Goal: Check status

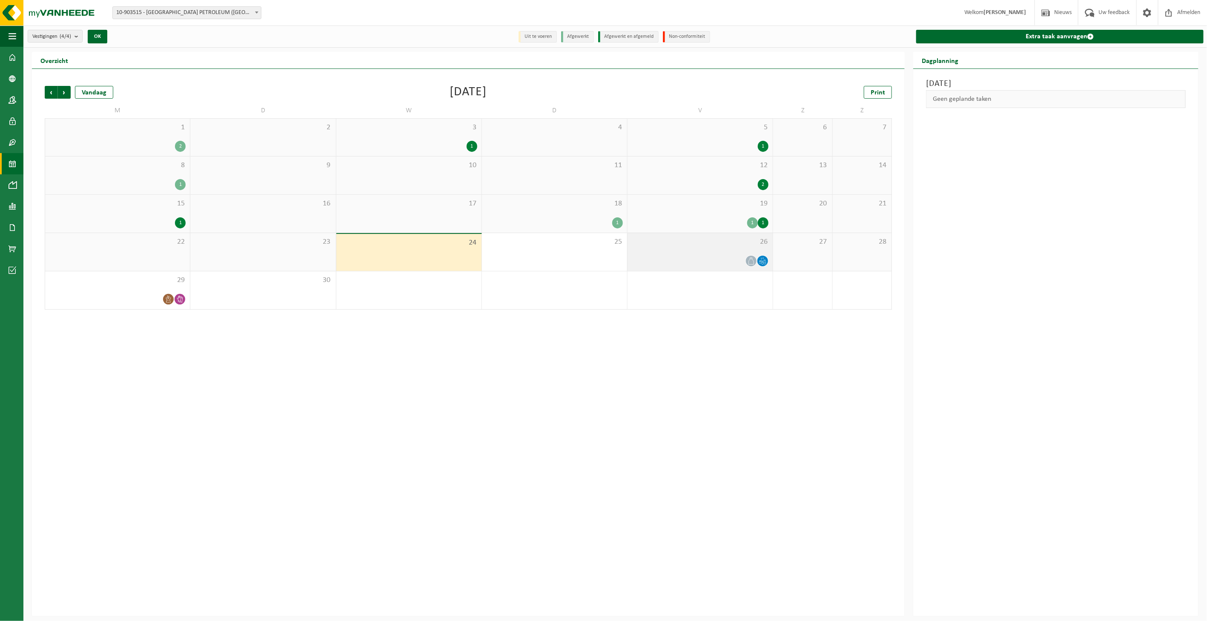
click at [643, 244] on span "26" at bounding box center [700, 241] width 137 height 9
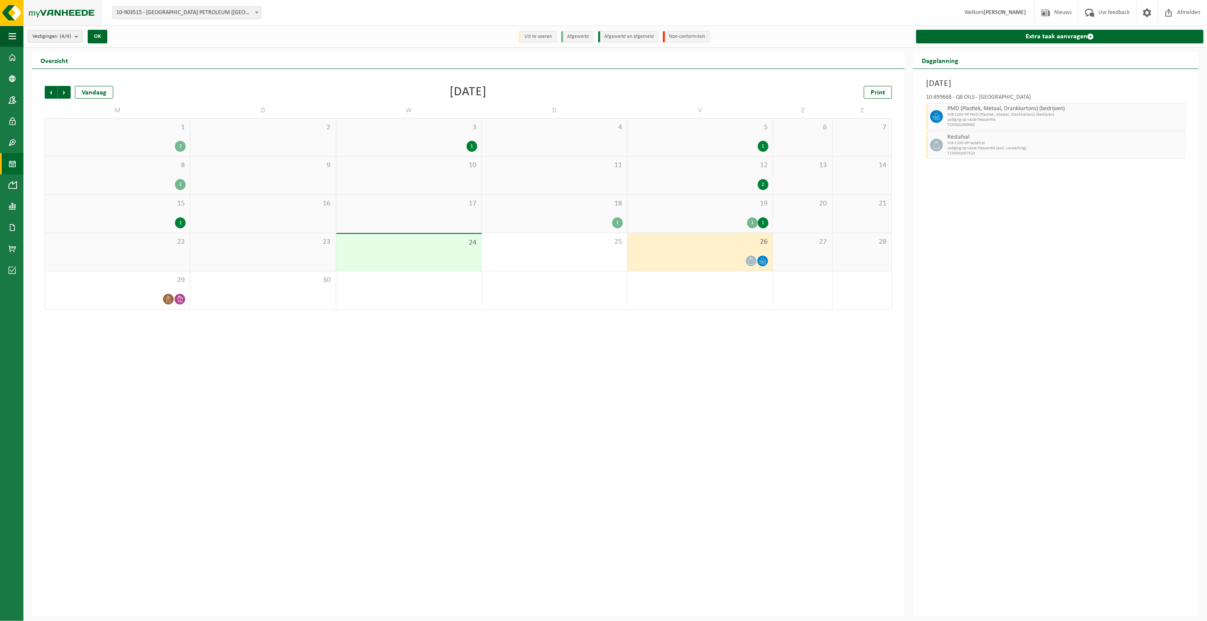
click at [3, 13] on img at bounding box center [51, 13] width 102 height 26
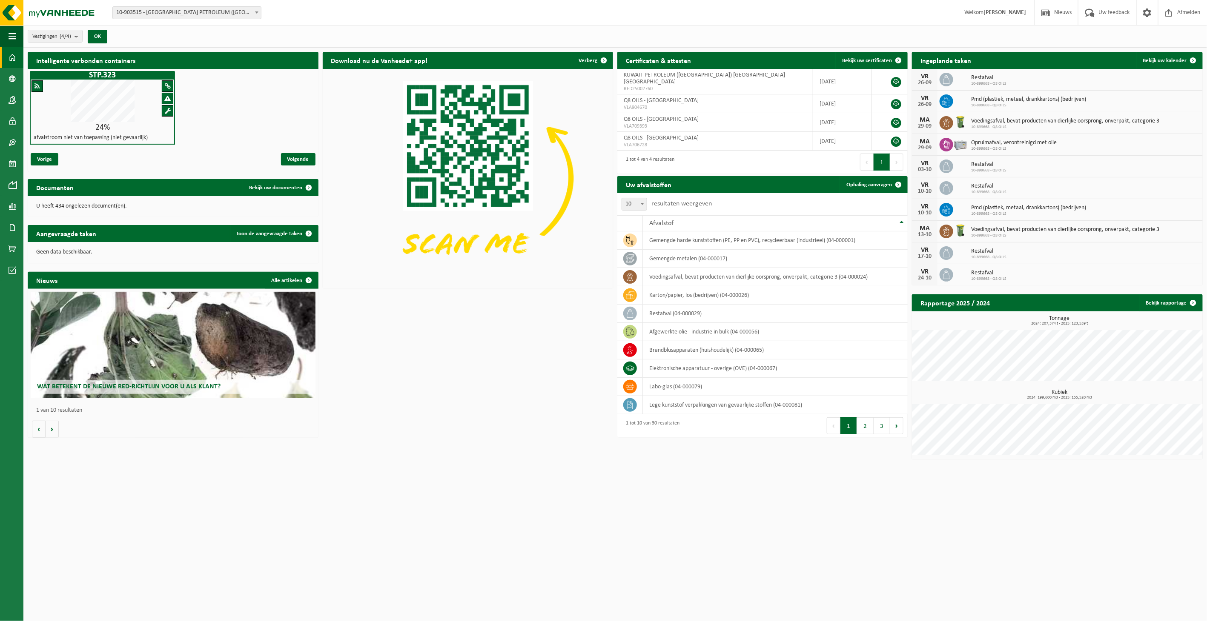
click at [994, 146] on span "10-899668 - Q8 OILS" at bounding box center [1014, 148] width 86 height 5
click at [1170, 61] on span "Bekijk uw kalender" at bounding box center [1165, 61] width 44 height 6
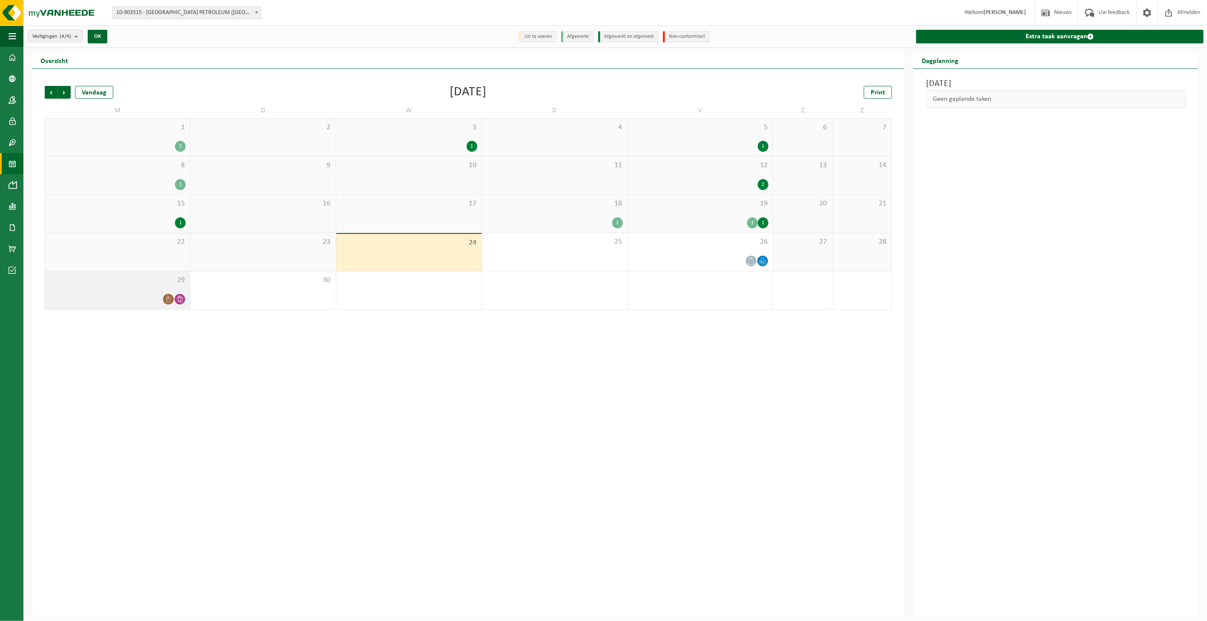
click at [158, 295] on div at bounding box center [117, 299] width 136 height 11
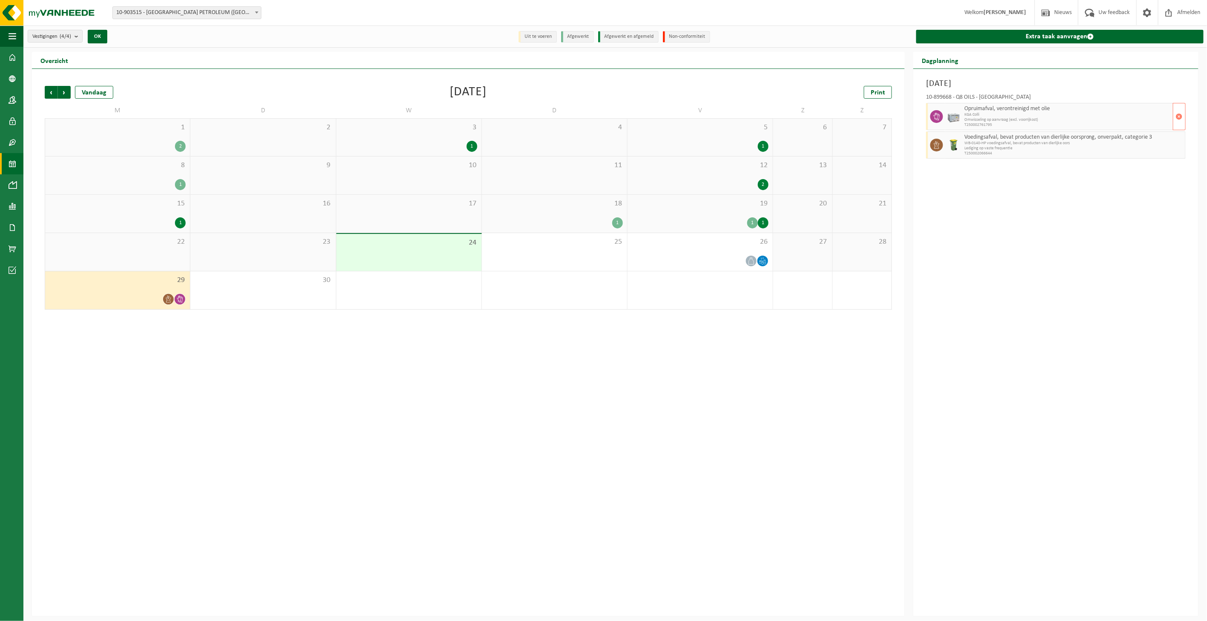
click at [955, 115] on img at bounding box center [953, 116] width 13 height 13
click at [930, 114] on span at bounding box center [936, 116] width 13 height 13
